Goal: Transaction & Acquisition: Obtain resource

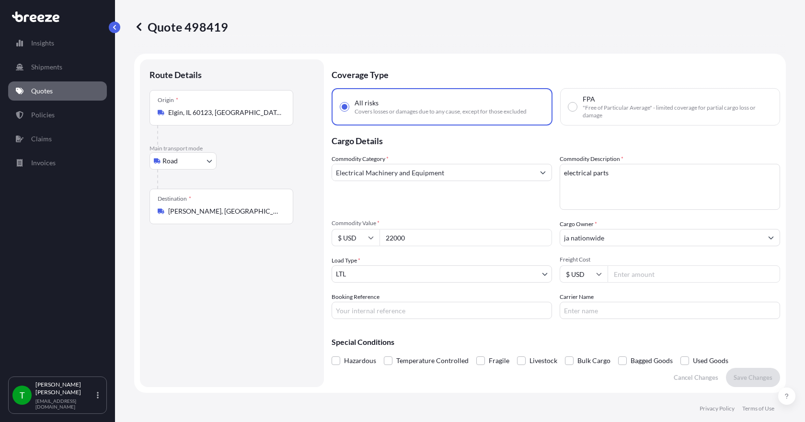
select select "Road"
select select "1"
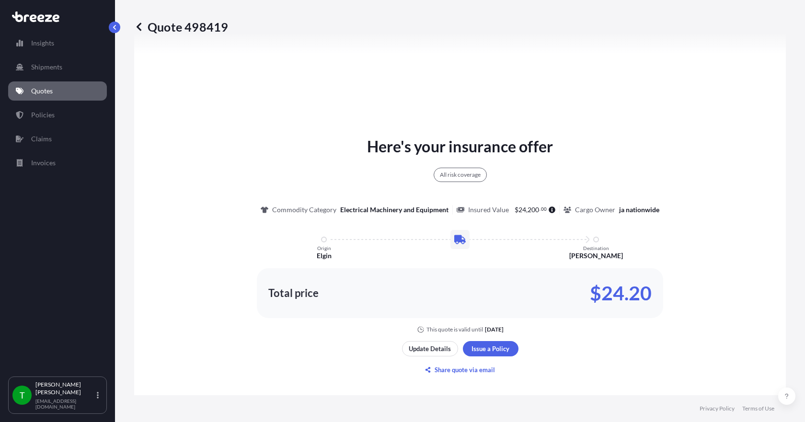
click at [51, 98] on link "Quotes" at bounding box center [57, 90] width 99 height 19
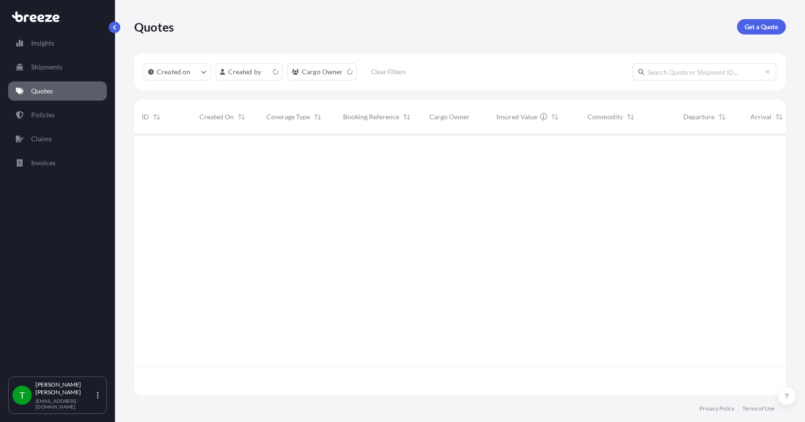
scroll to position [259, 645]
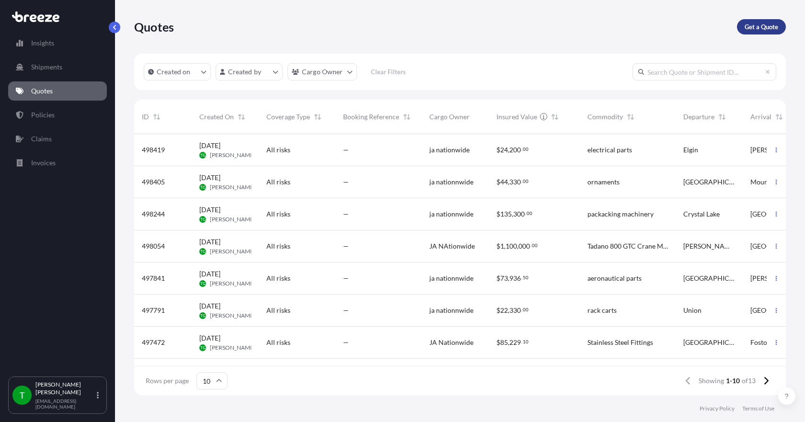
click at [755, 26] on p "Get a Quote" at bounding box center [762, 27] width 34 height 10
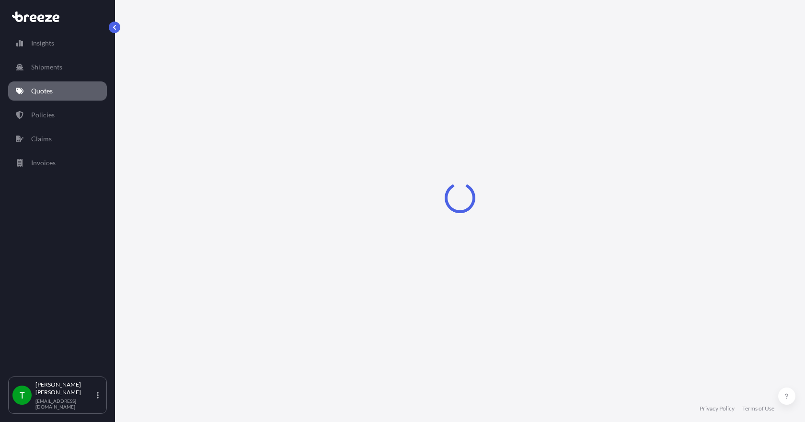
select select "Sea"
select select "1"
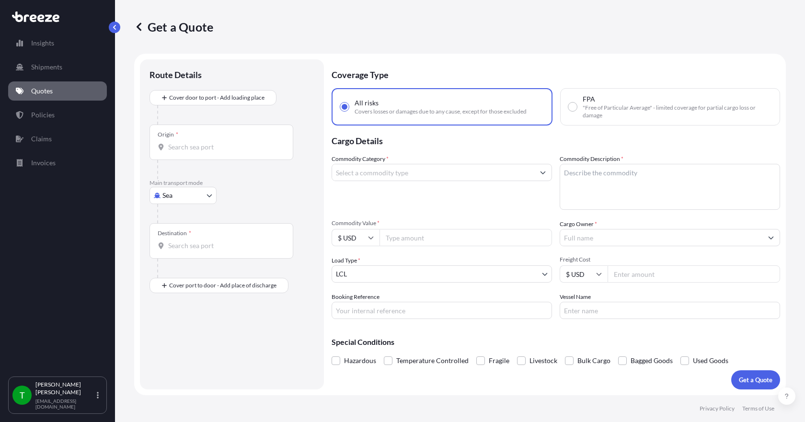
click at [175, 196] on body "Insights Shipments Quotes Policies Claims Invoices T [PERSON_NAME] [EMAIL_ADDRE…" at bounding box center [402, 211] width 805 height 422
click at [156, 260] on div "Road" at bounding box center [182, 254] width 59 height 17
select select "Road"
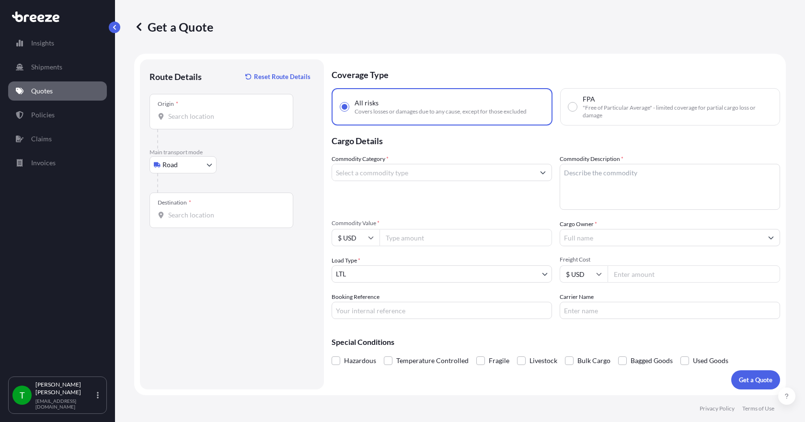
click at [185, 124] on div "Origin *" at bounding box center [222, 111] width 144 height 35
click at [185, 121] on input "Origin *" at bounding box center [224, 117] width 113 height 10
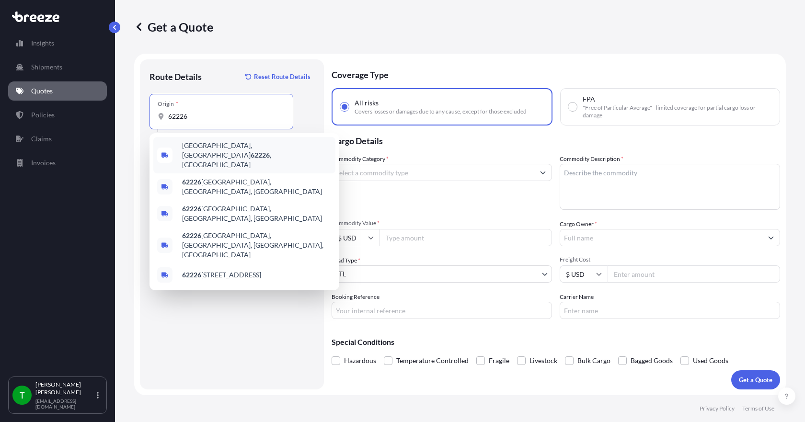
click at [199, 150] on span "[GEOGRAPHIC_DATA], IL 62226 , [GEOGRAPHIC_DATA]" at bounding box center [257, 155] width 150 height 29
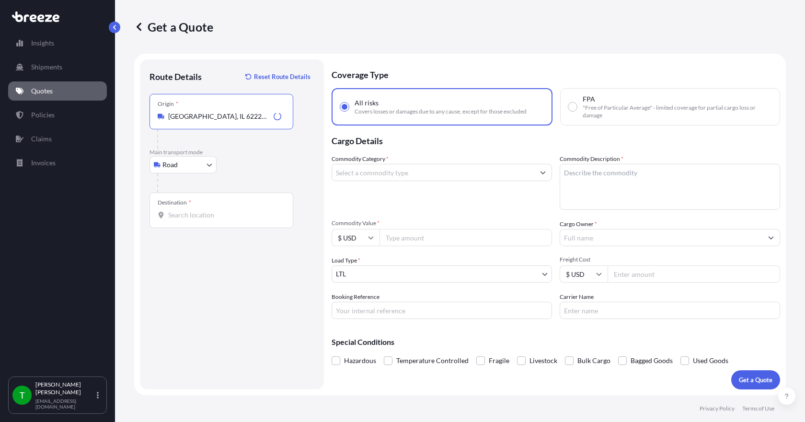
type input "[GEOGRAPHIC_DATA], IL 62226, [GEOGRAPHIC_DATA]"
click at [182, 219] on input "Destination *" at bounding box center [224, 215] width 113 height 10
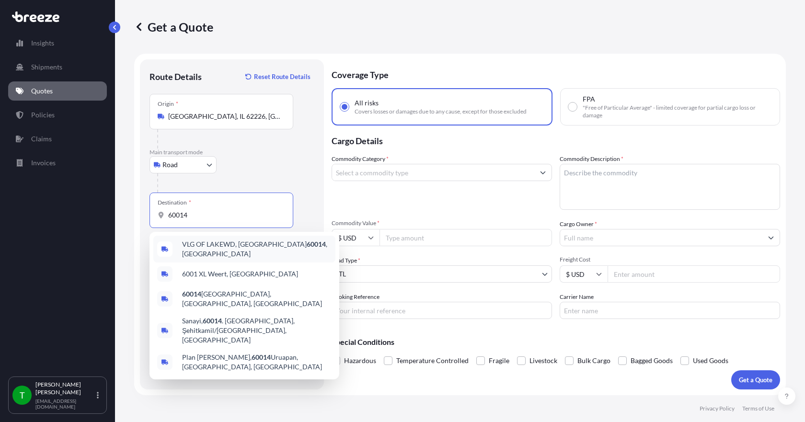
click at [235, 249] on span "VLG OF LAKEWD, IL 60014 , [GEOGRAPHIC_DATA]" at bounding box center [257, 249] width 150 height 19
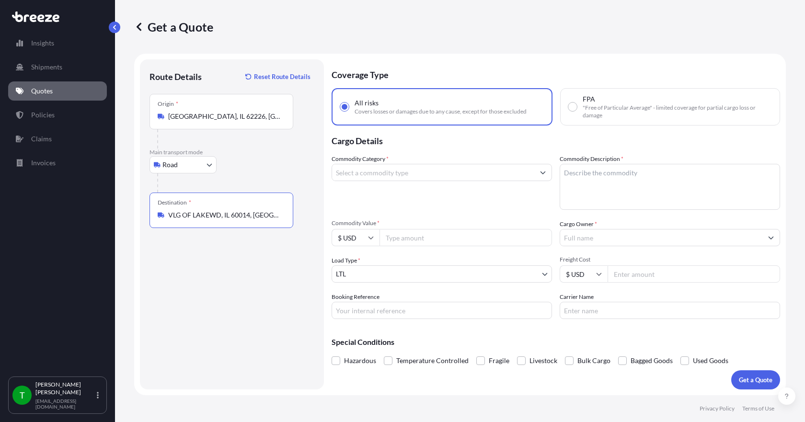
type input "VLG OF LAKEWD, IL 60014, [GEOGRAPHIC_DATA]"
click at [372, 171] on input "Commodity Category *" at bounding box center [433, 172] width 202 height 17
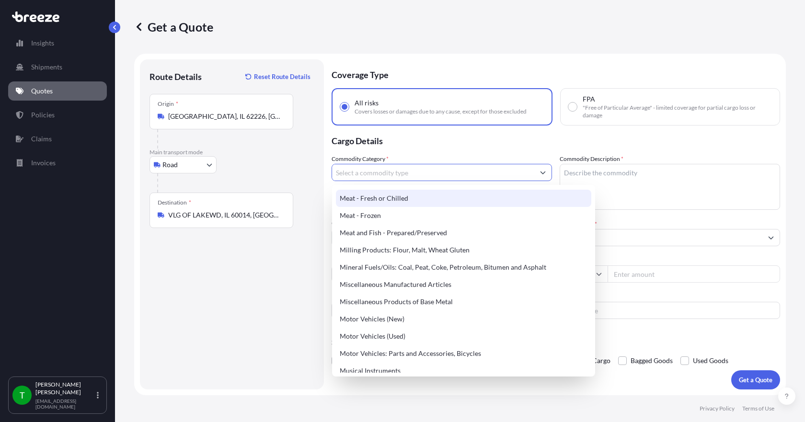
scroll to position [1294, 0]
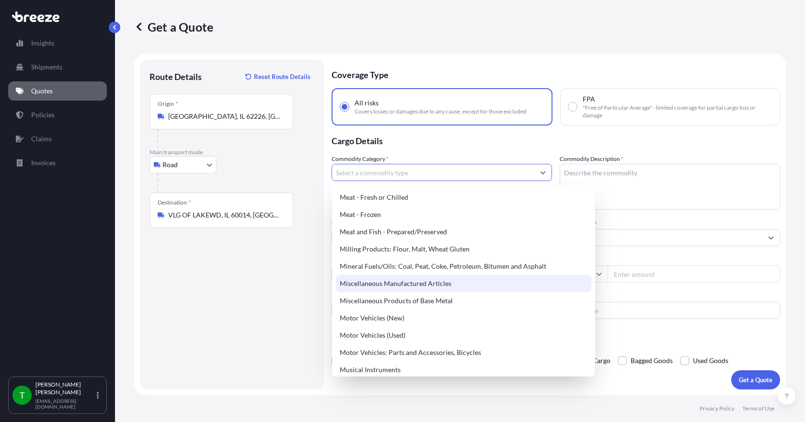
click at [396, 284] on div "Miscellaneous Manufactured Articles" at bounding box center [463, 283] width 255 height 17
type input "Miscellaneous Manufactured Articles"
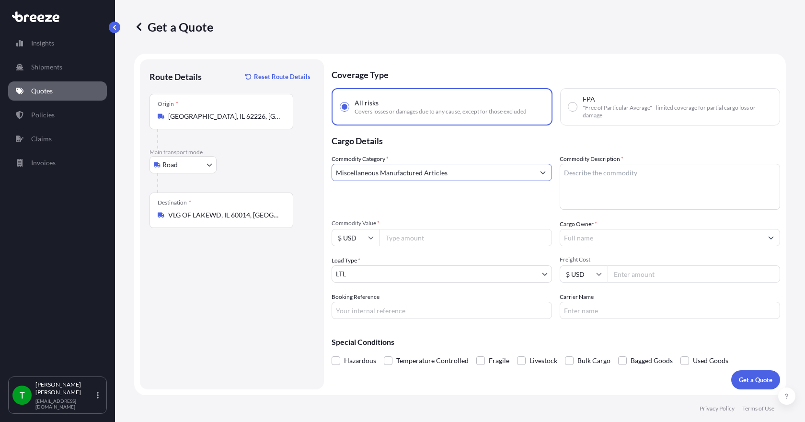
click at [590, 180] on textarea "Commodity Description *" at bounding box center [670, 187] width 220 height 46
type textarea "crusher"
type input "70154.62"
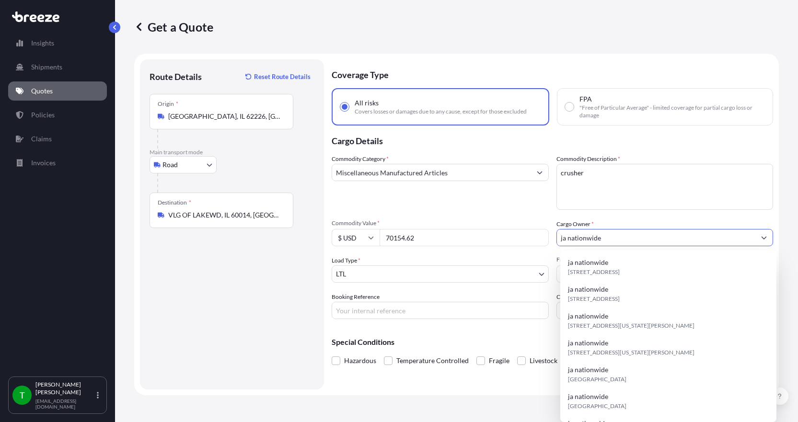
type input "ja nationwide"
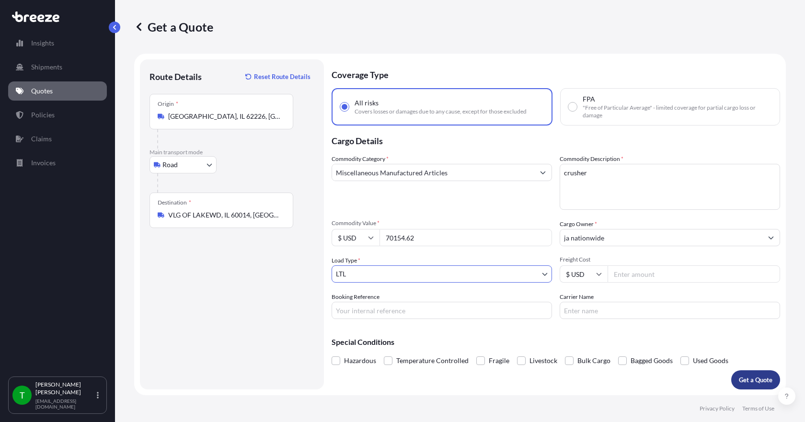
click at [760, 381] on p "Get a Quote" at bounding box center [756, 380] width 34 height 10
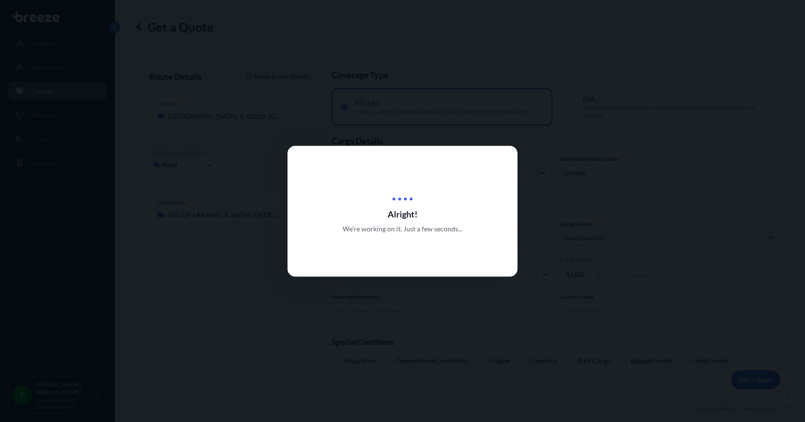
select select "Road"
select select "1"
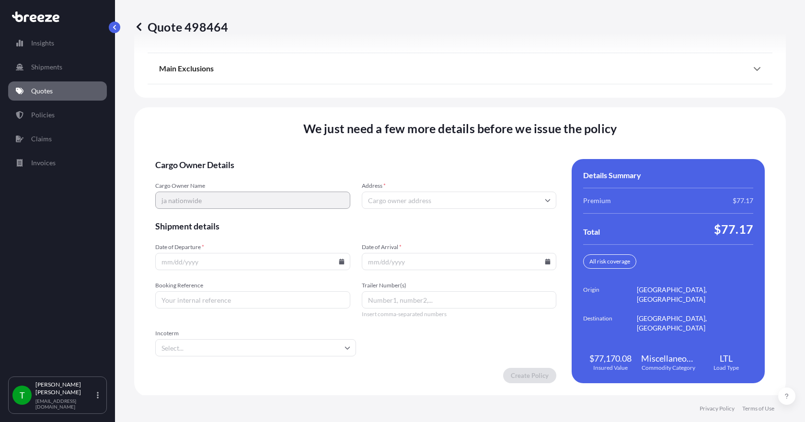
scroll to position [1255, 0]
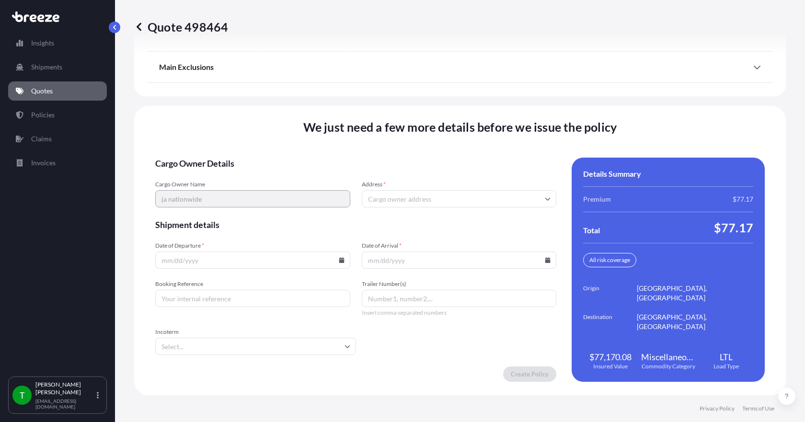
click at [396, 197] on input "Address *" at bounding box center [459, 198] width 195 height 17
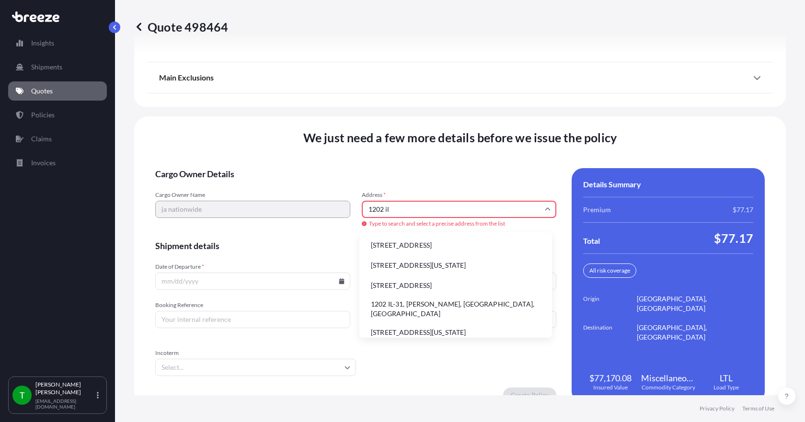
click at [384, 302] on li "1202 IL-31, [PERSON_NAME], [GEOGRAPHIC_DATA], [GEOGRAPHIC_DATA]" at bounding box center [455, 309] width 185 height 25
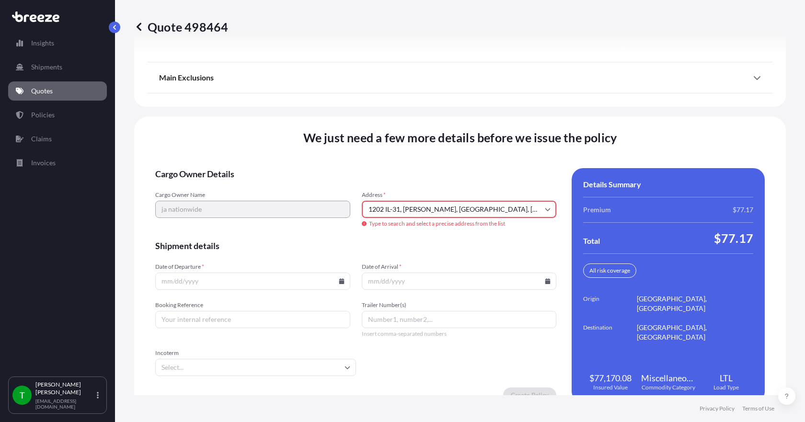
type input "[STREET_ADDRESS][PERSON_NAME]"
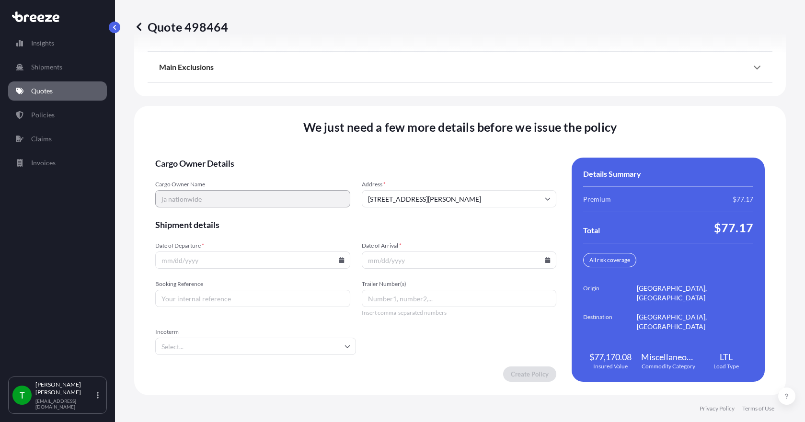
click at [338, 263] on input "Date of Departure *" at bounding box center [252, 260] width 195 height 17
click at [339, 261] on icon at bounding box center [341, 260] width 5 height 6
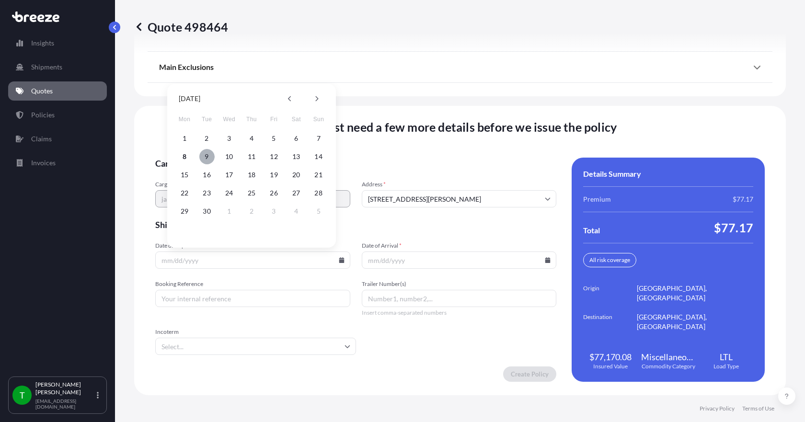
click at [209, 159] on button "9" at bounding box center [206, 156] width 15 height 15
type input "[DATE]"
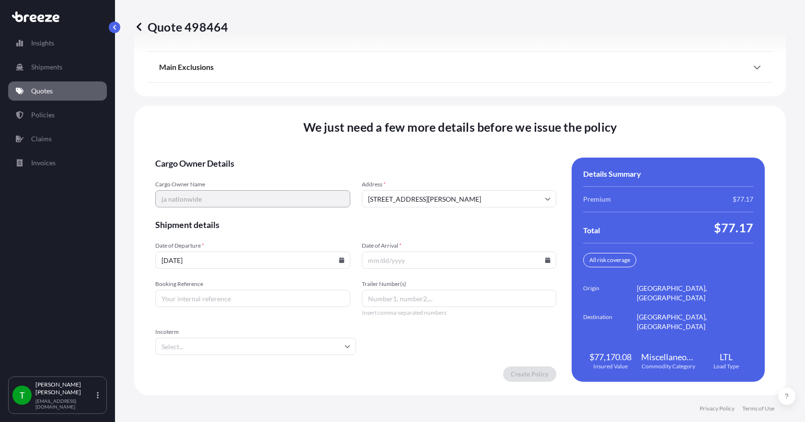
click at [545, 258] on icon at bounding box center [547, 260] width 5 height 6
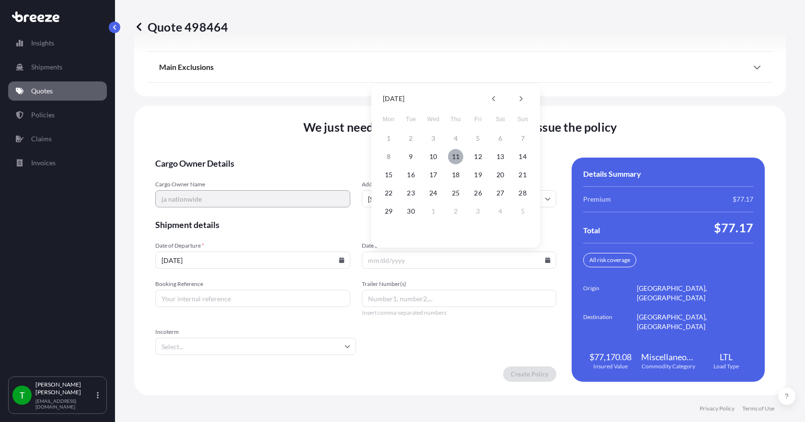
click at [456, 159] on button "11" at bounding box center [455, 156] width 15 height 15
type input "[DATE]"
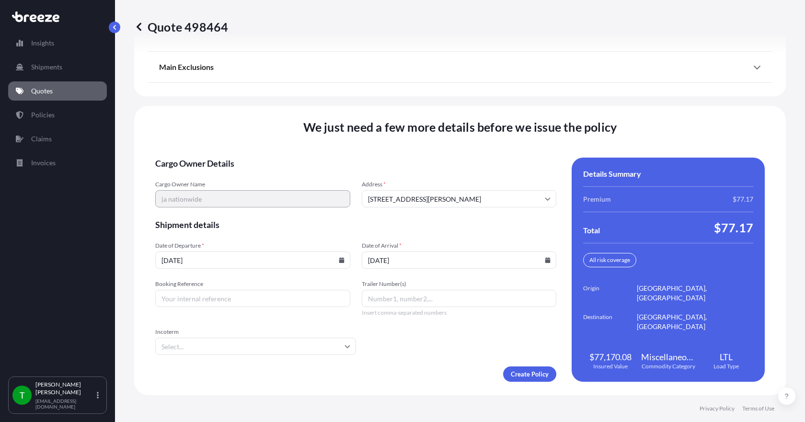
click at [206, 299] on input "Booking Reference" at bounding box center [252, 298] width 195 height 17
type input "349194"
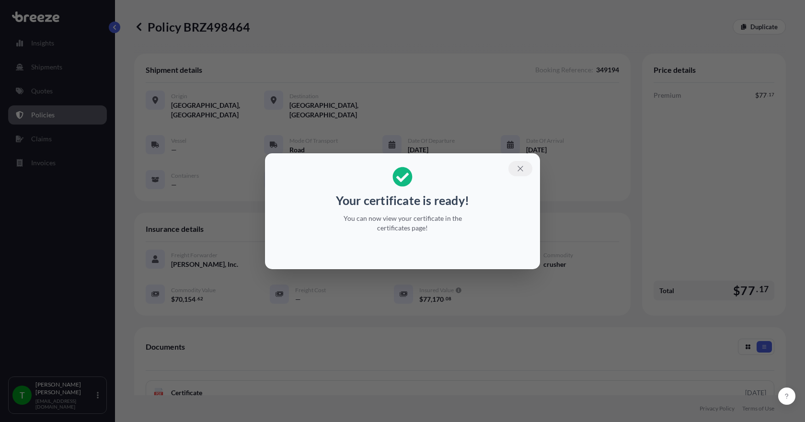
click at [524, 169] on icon "button" at bounding box center [520, 168] width 9 height 9
